Goal: Information Seeking & Learning: Compare options

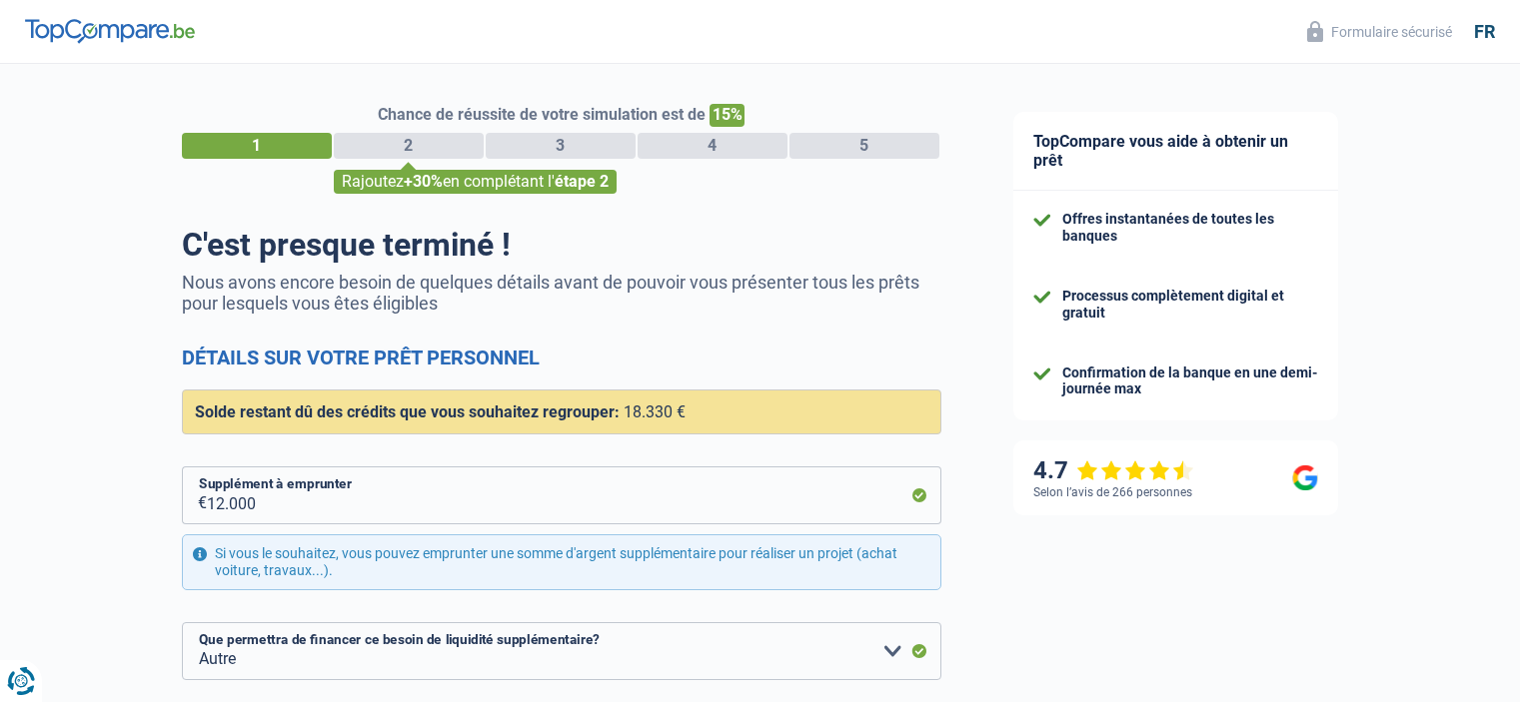
select select "refinancing"
select select "other"
select select "120"
select select "12-14"
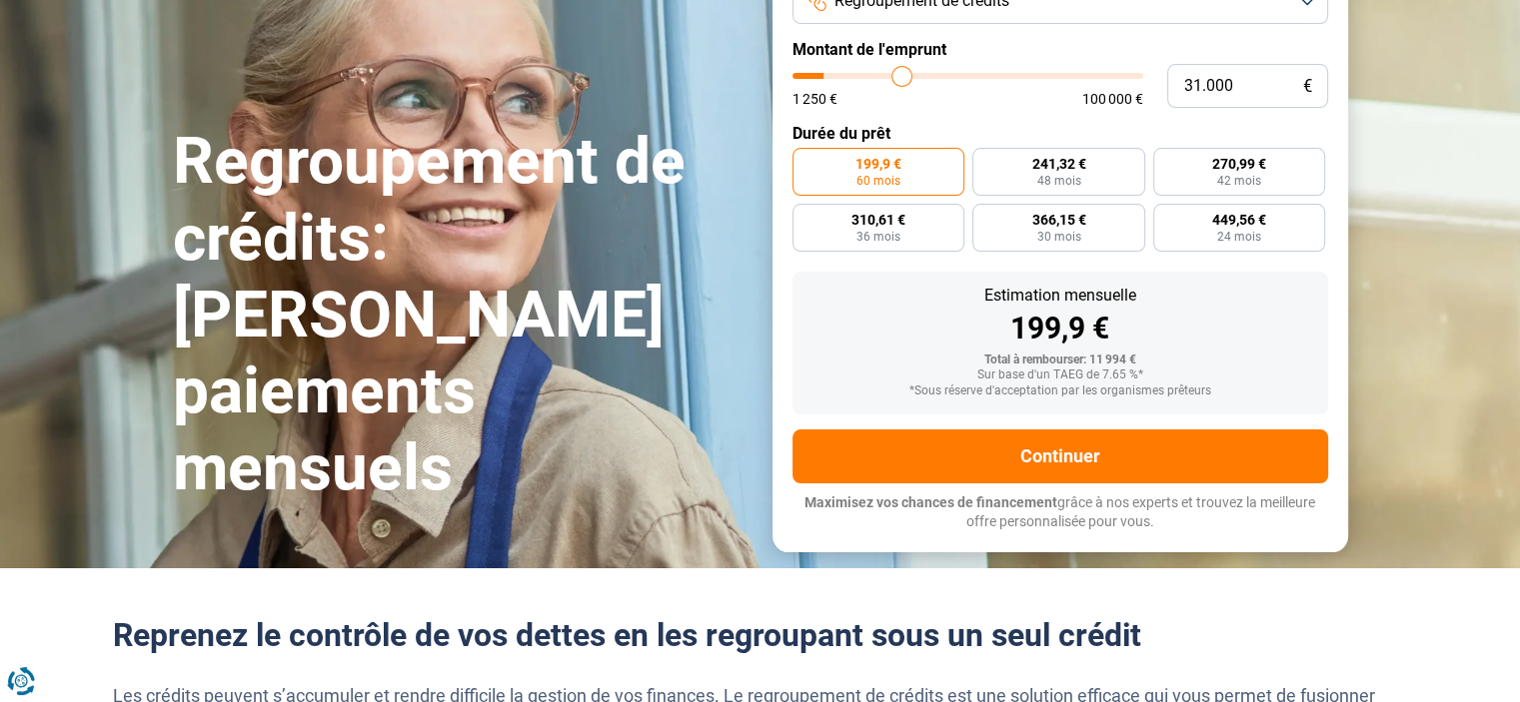
scroll to position [172, 0]
